Goal: Transaction & Acquisition: Purchase product/service

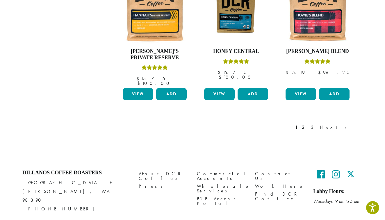
scroll to position [529, 0]
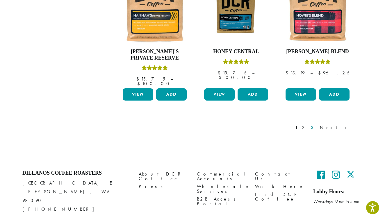
click at [317, 124] on link "3" at bounding box center [313, 127] width 7 height 7
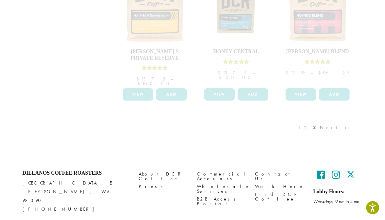
click at [334, 120] on div "1 2 3 Next »" at bounding box center [325, 133] width 57 height 27
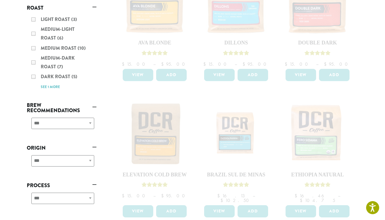
scroll to position [53, 0]
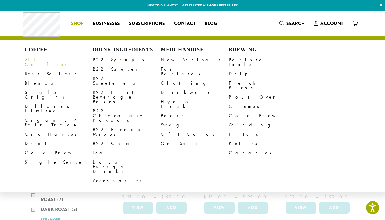
click at [32, 60] on link "All Coffees" at bounding box center [59, 62] width 68 height 14
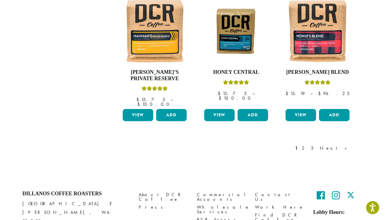
scroll to position [509, 0]
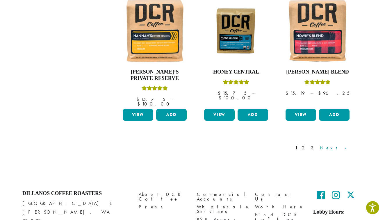
click at [346, 144] on link "Next »" at bounding box center [335, 147] width 33 height 7
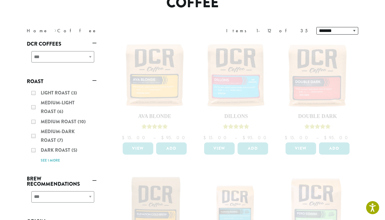
scroll to position [60, 0]
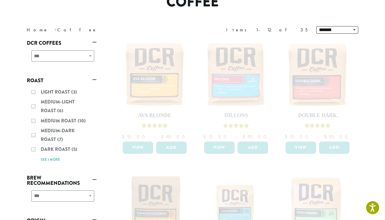
click at [35, 135] on div "Light Roast (3) Medium-Light Roast (6) Medium Roast (10) Medium-Dark Roast (7) …" at bounding box center [62, 125] width 70 height 81
click at [33, 135] on div "Light Roast (3) Medium-Light Roast (6) Medium Roast (10) Medium-Dark Roast (7) …" at bounding box center [62, 125] width 70 height 81
click at [61, 131] on div "Light Roast (3) Medium-Light Roast (6) Medium Roast (10) Medium-Dark Roast (7) …" at bounding box center [62, 125] width 70 height 81
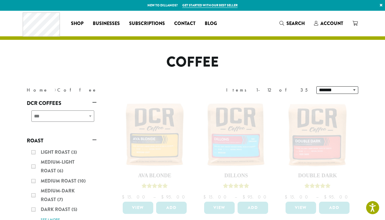
scroll to position [0, 0]
click at [89, 116] on div "**********" at bounding box center [62, 118] width 70 height 21
click at [38, 117] on div "**********" at bounding box center [62, 118] width 70 height 21
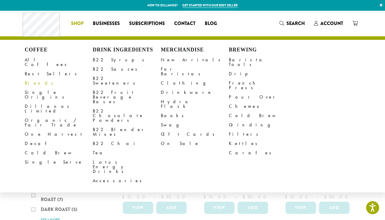
click at [29, 78] on link "Blends" at bounding box center [59, 82] width 68 height 9
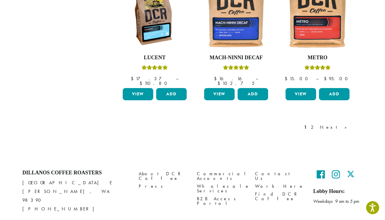
scroll to position [529, 0]
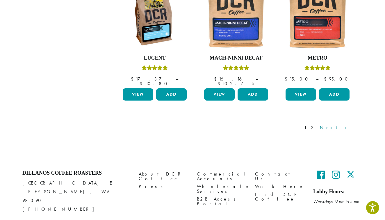
click at [345, 124] on link "Next »" at bounding box center [335, 127] width 33 height 7
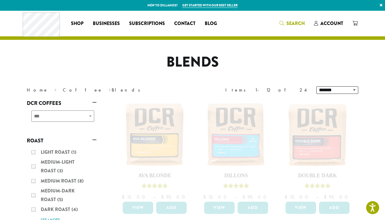
click at [289, 20] on span "Search" at bounding box center [295, 23] width 18 height 7
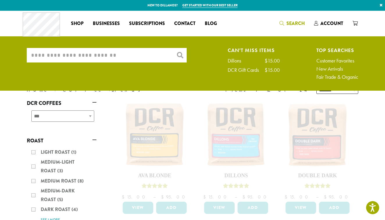
click at [115, 58] on input "What are you searching for?" at bounding box center [107, 55] width 160 height 15
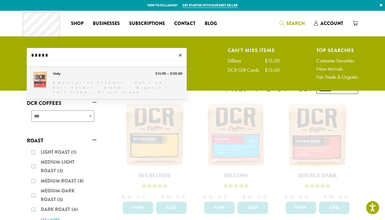
type input "*****"
click at [38, 77] on link "Unity" at bounding box center [107, 83] width 160 height 32
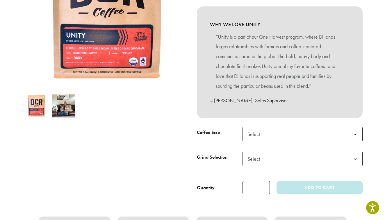
scroll to position [140, 0]
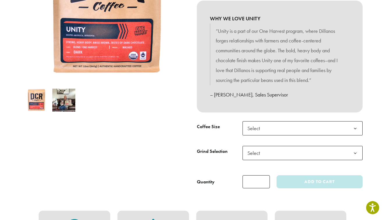
click at [276, 128] on span "Select" at bounding box center [302, 128] width 120 height 14
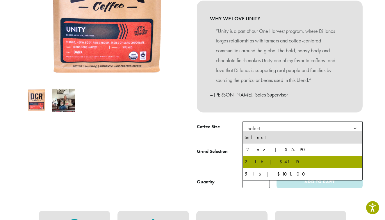
select select "**********"
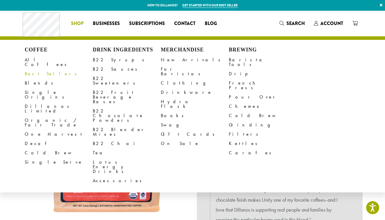
click at [30, 69] on link "Best Sellers" at bounding box center [59, 73] width 68 height 9
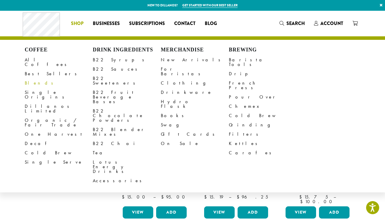
click at [30, 78] on link "Blends" at bounding box center [59, 82] width 68 height 9
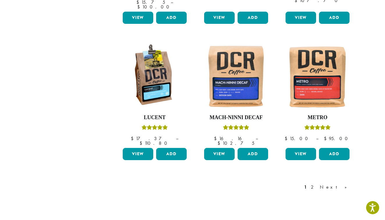
scroll to position [470, 0]
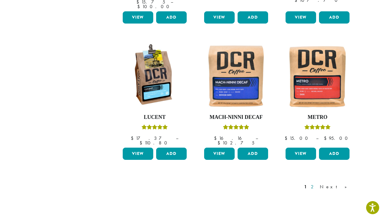
click at [317, 183] on link "2" at bounding box center [313, 186] width 7 height 7
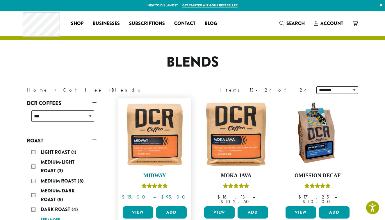
click at [153, 149] on img at bounding box center [154, 134] width 67 height 67
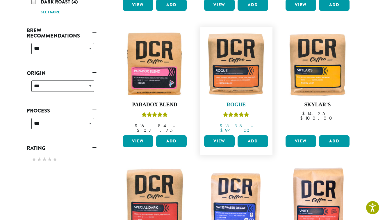
scroll to position [209, 0]
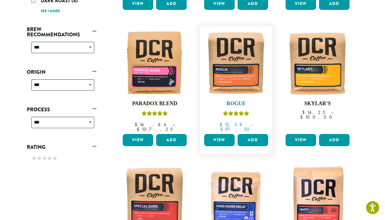
click at [240, 72] on img at bounding box center [236, 62] width 67 height 67
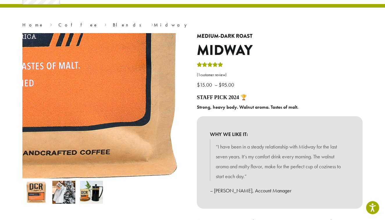
scroll to position [33, 0]
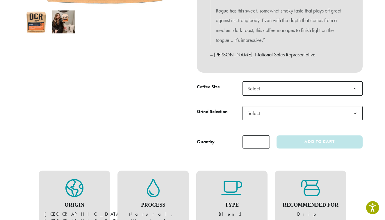
scroll to position [204, 0]
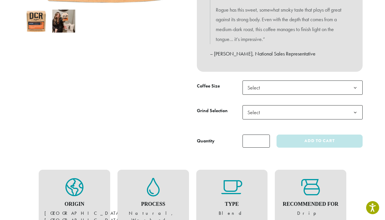
drag, startPoint x: 264, startPoint y: 75, endPoint x: 269, endPoint y: 80, distance: 7.2
click at [264, 75] on div "**********" at bounding box center [279, 7] width 174 height 290
click at [269, 83] on span "Select" at bounding box center [302, 88] width 120 height 14
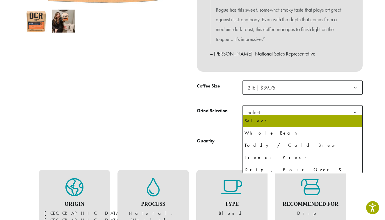
click at [280, 110] on span "Select" at bounding box center [302, 112] width 120 height 14
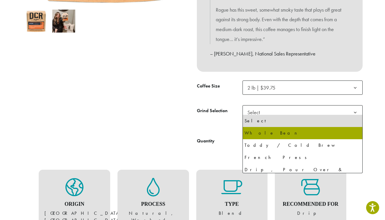
select select "**********"
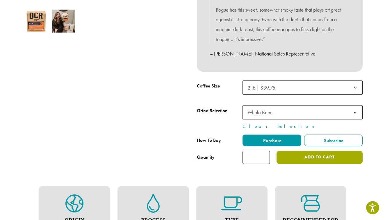
click at [312, 154] on button "Add to cart" at bounding box center [319, 157] width 86 height 13
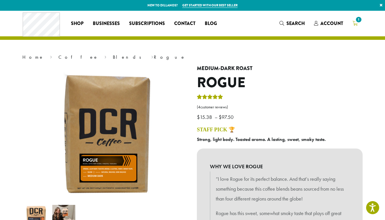
click at [360, 21] on span "1" at bounding box center [359, 20] width 8 height 8
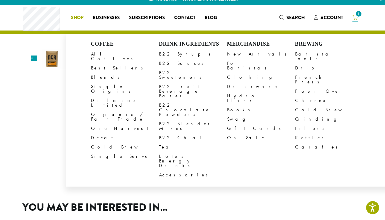
scroll to position [6, 0]
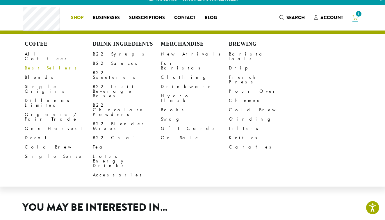
click at [35, 63] on link "Best Sellers" at bounding box center [59, 67] width 68 height 9
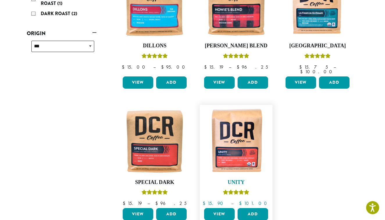
scroll to position [131, 0]
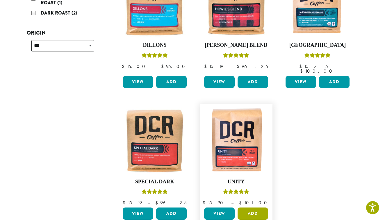
click at [256, 209] on button "Add" at bounding box center [253, 214] width 31 height 12
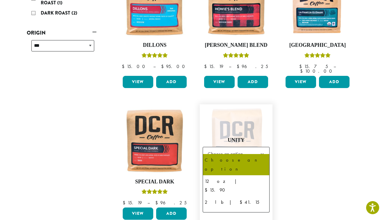
click at [249, 149] on span "Choose an option" at bounding box center [226, 154] width 43 height 11
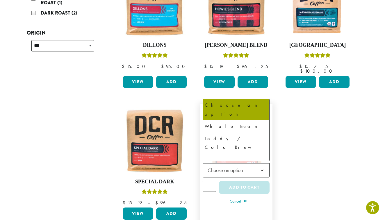
click at [245, 167] on span "Choose an option" at bounding box center [226, 170] width 43 height 11
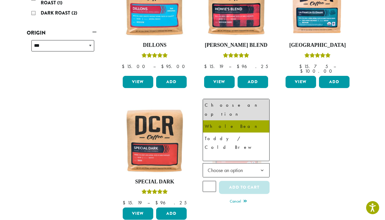
select select "**********"
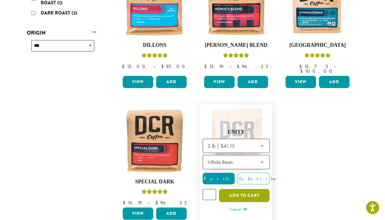
click at [240, 189] on button "Add to cart" at bounding box center [244, 195] width 51 height 13
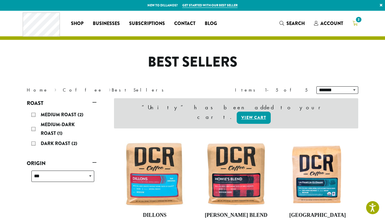
click at [357, 21] on span "2" at bounding box center [359, 20] width 8 height 8
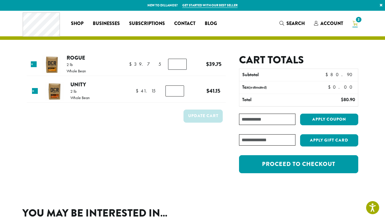
click at [274, 120] on input "Coupon:" at bounding box center [267, 119] width 56 height 11
type input "**********"
click at [329, 118] on button "Apply coupon" at bounding box center [329, 120] width 58 height 12
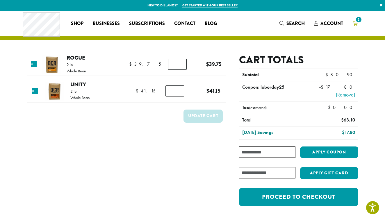
click at [277, 154] on input "Coupon:" at bounding box center [267, 152] width 56 height 11
type input "**********"
click at [325, 151] on button "Apply coupon" at bounding box center [329, 153] width 58 height 12
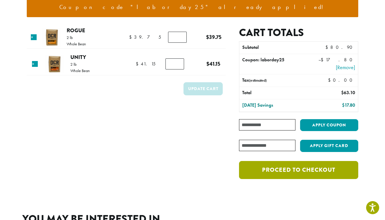
scroll to position [66, 0]
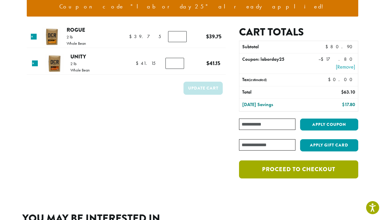
click at [280, 169] on link "Proceed to checkout" at bounding box center [298, 169] width 119 height 18
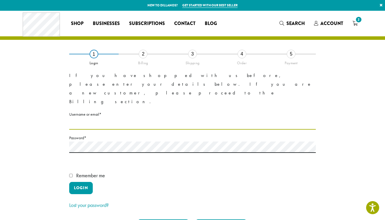
type input "**********"
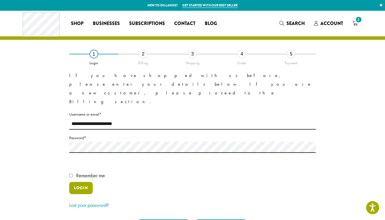
click at [81, 182] on button "Login" at bounding box center [81, 188] width 24 height 12
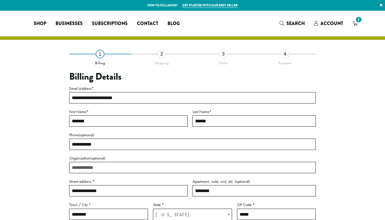
select select "**"
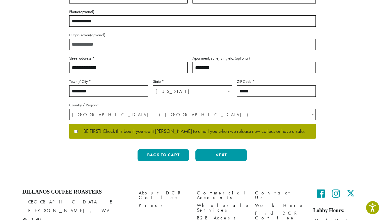
scroll to position [124, 0]
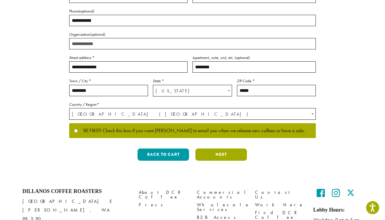
click at [223, 155] on button "Next" at bounding box center [220, 155] width 51 height 12
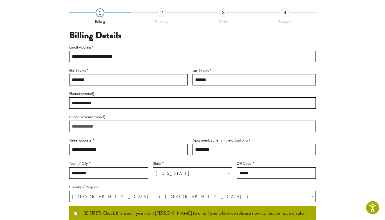
scroll to position [25, 0]
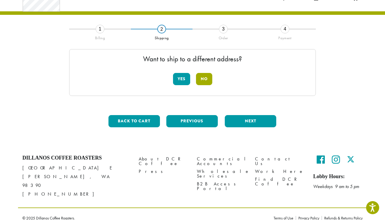
click at [207, 80] on button "No" at bounding box center [204, 79] width 16 height 12
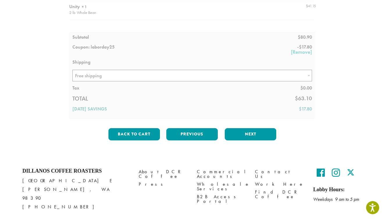
scroll to position [104, 0]
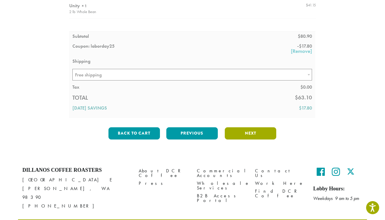
click at [252, 130] on button "Next" at bounding box center [250, 133] width 51 height 12
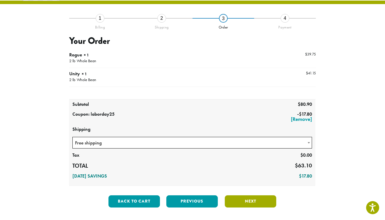
scroll to position [33, 0]
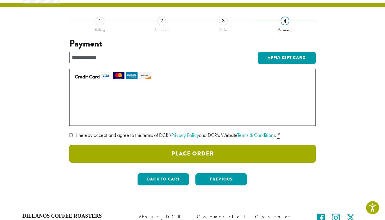
click at [204, 154] on button "Place Order" at bounding box center [192, 154] width 247 height 18
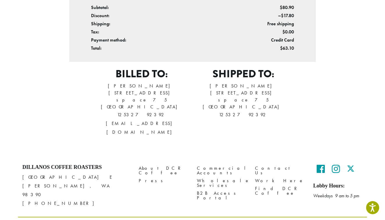
scroll to position [252, 0]
